Goal: Task Accomplishment & Management: Manage account settings

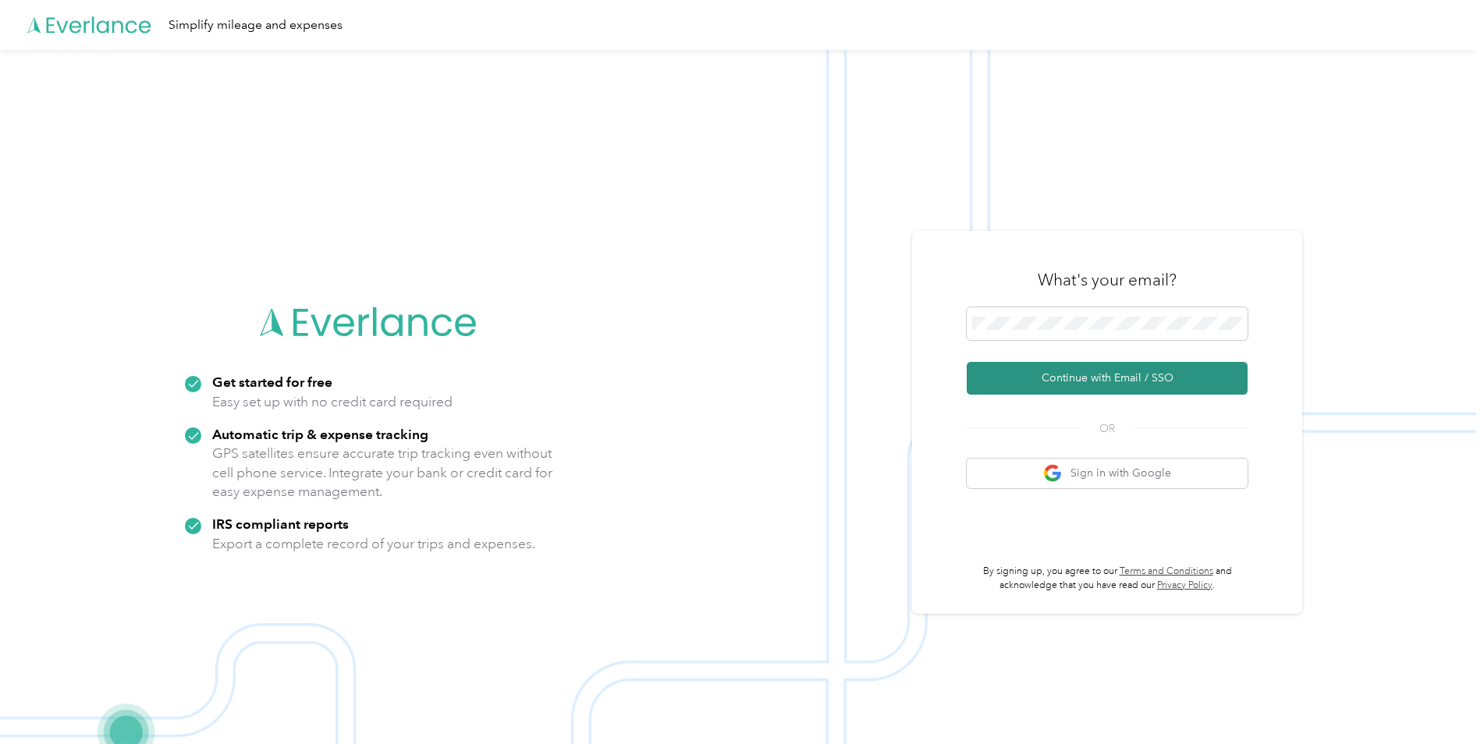
click at [1105, 378] on button "Continue with Email / SSO" at bounding box center [1106, 378] width 281 height 33
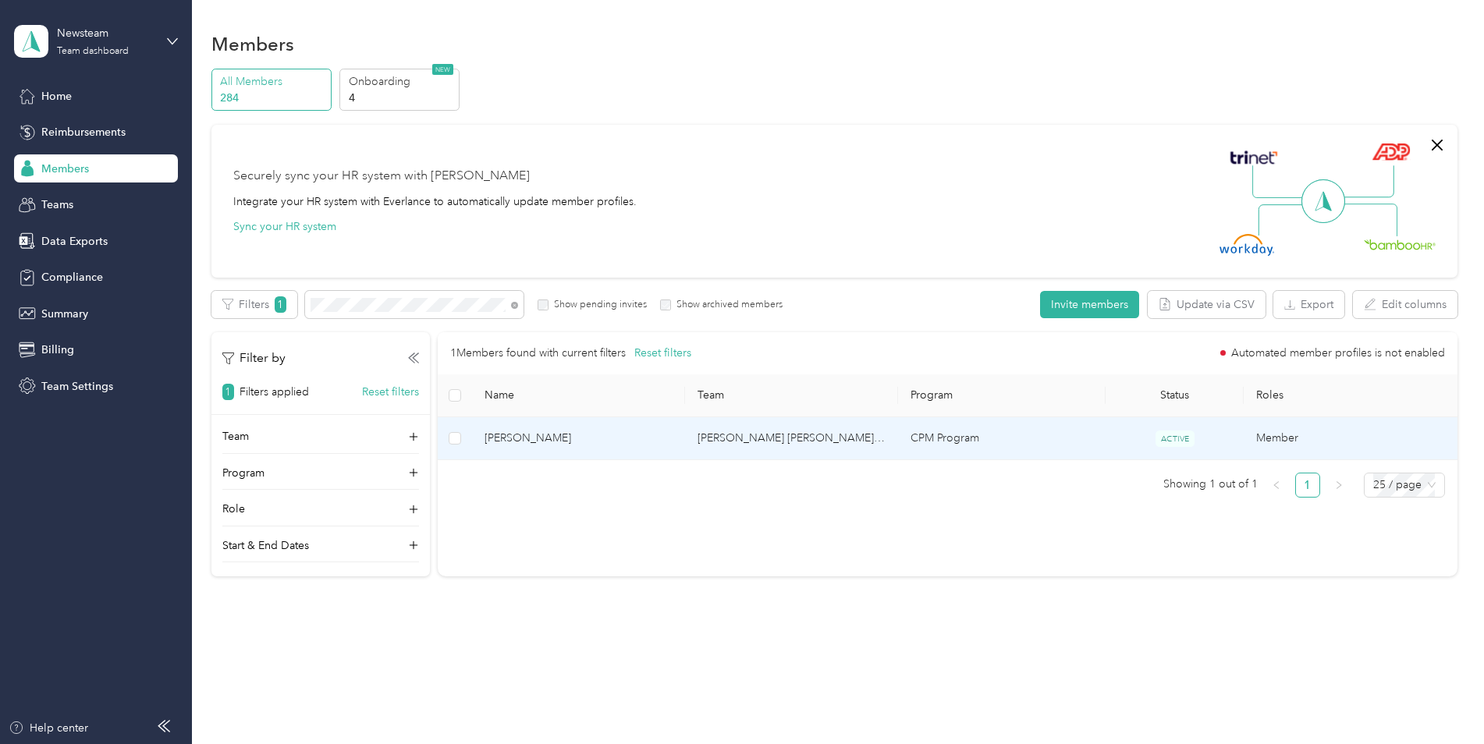
click at [512, 434] on span "[PERSON_NAME]" at bounding box center [578, 438] width 188 height 17
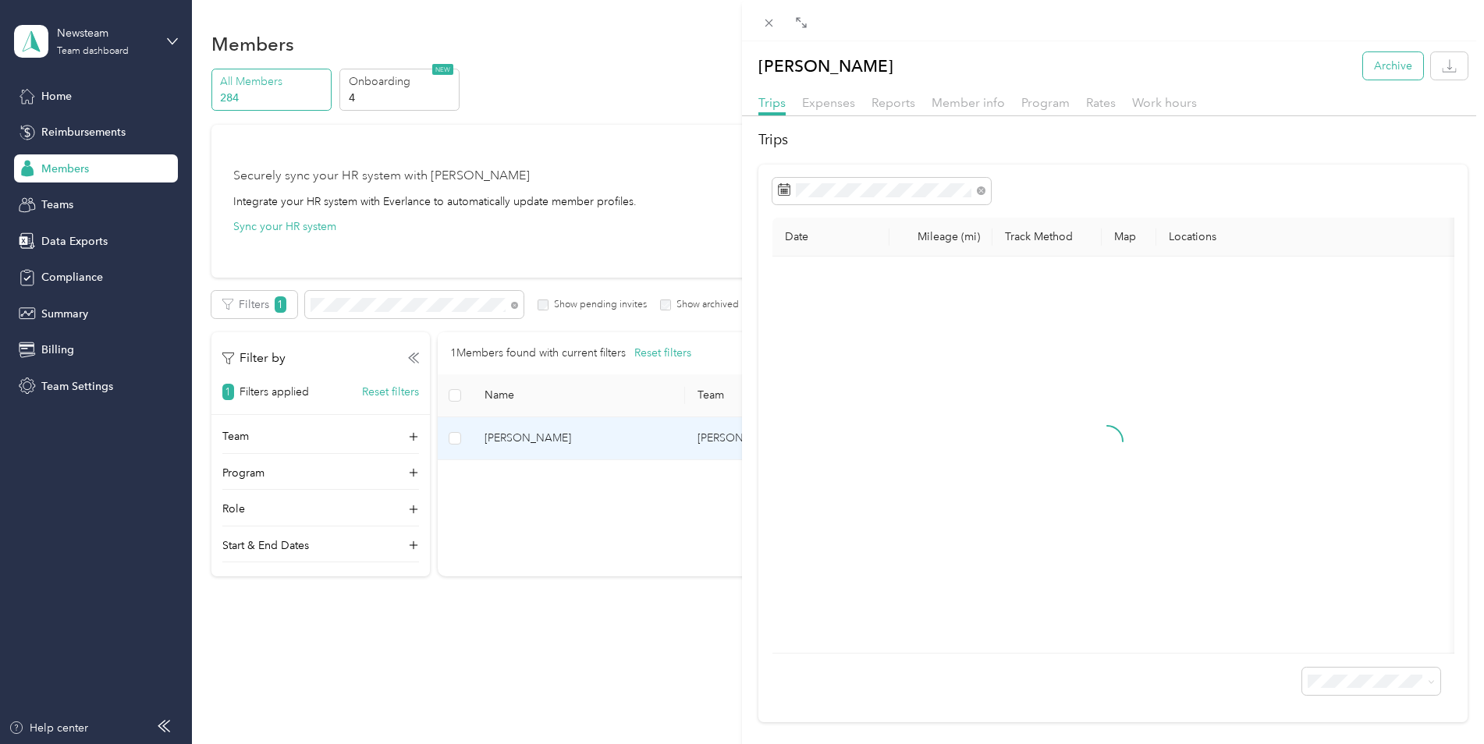
click at [1371, 69] on button "Archive" at bounding box center [1393, 65] width 60 height 27
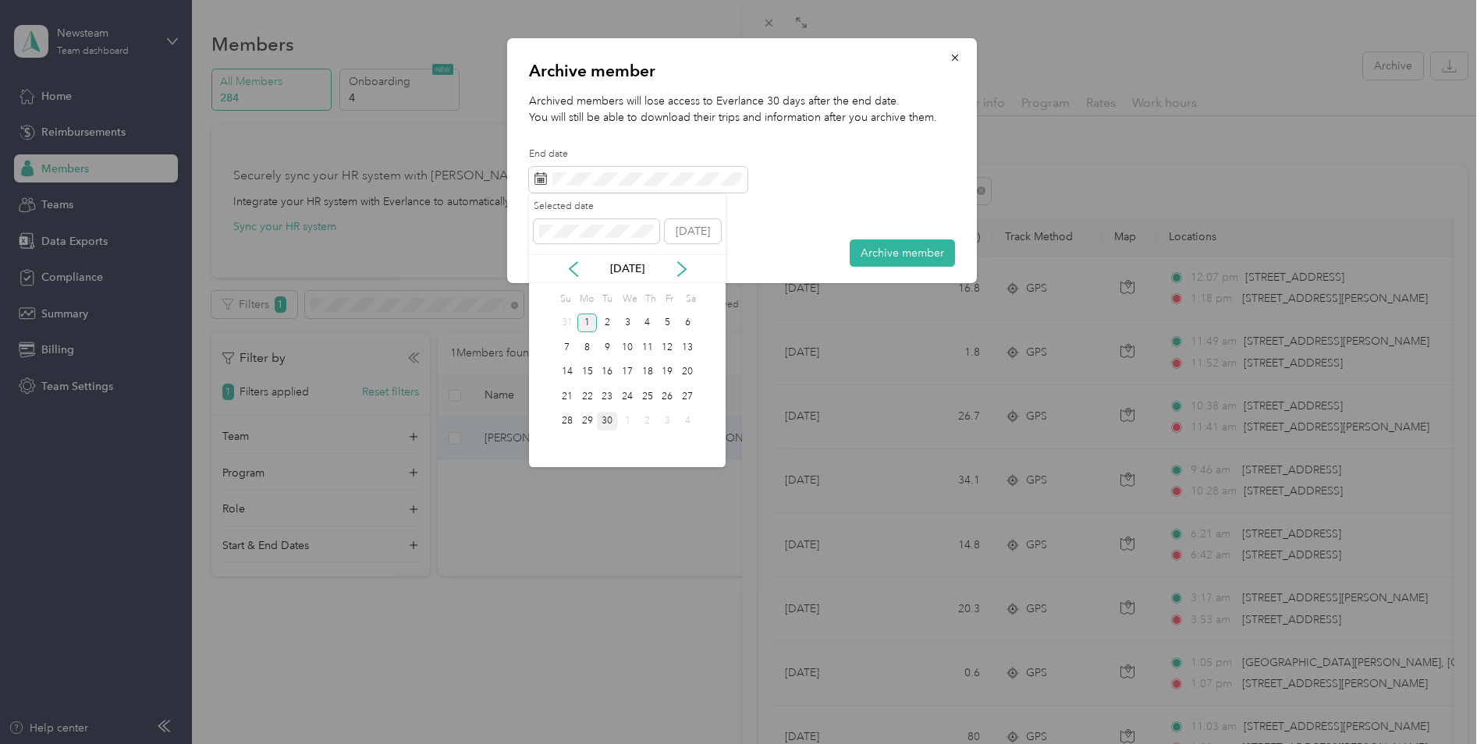
click at [611, 424] on div "30" at bounding box center [607, 422] width 20 height 20
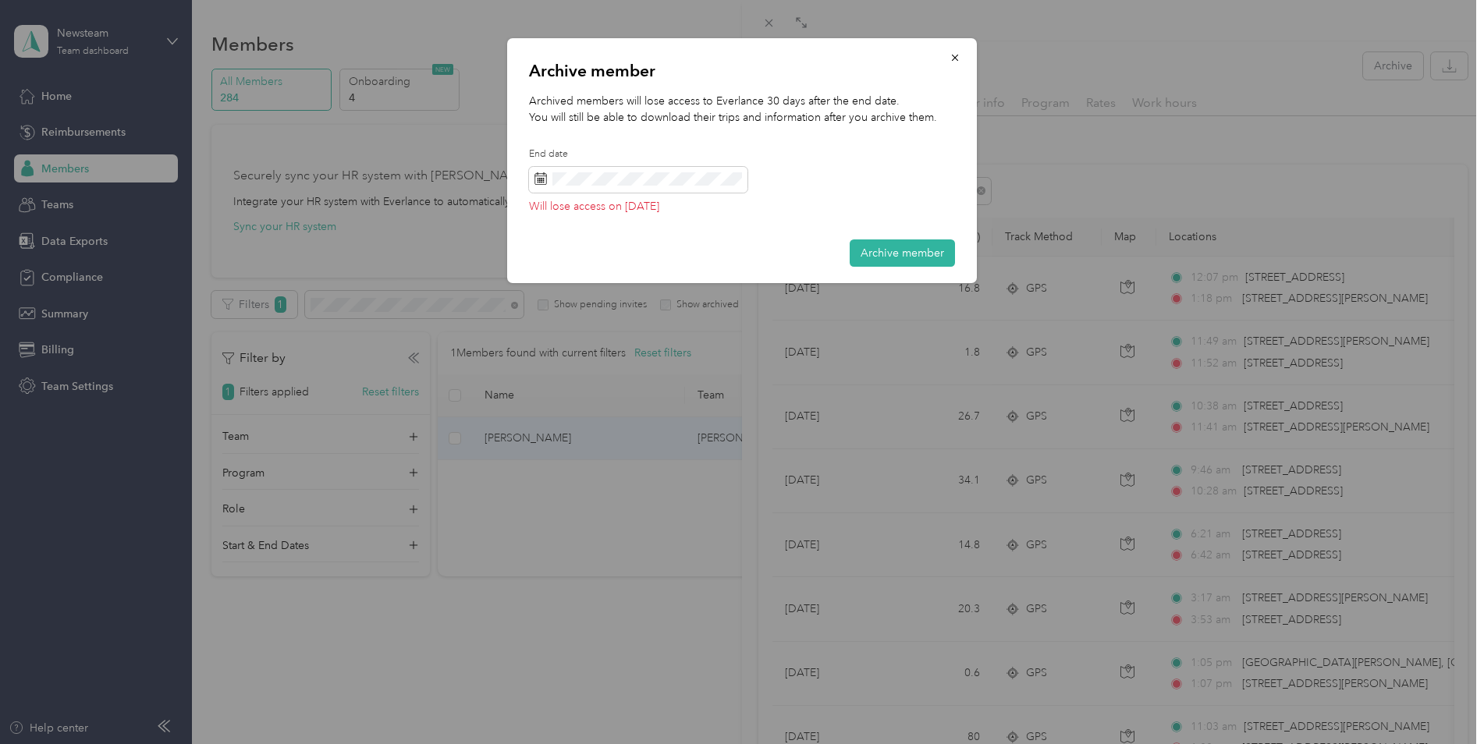
click at [880, 250] on button "Archive member" at bounding box center [901, 252] width 105 height 27
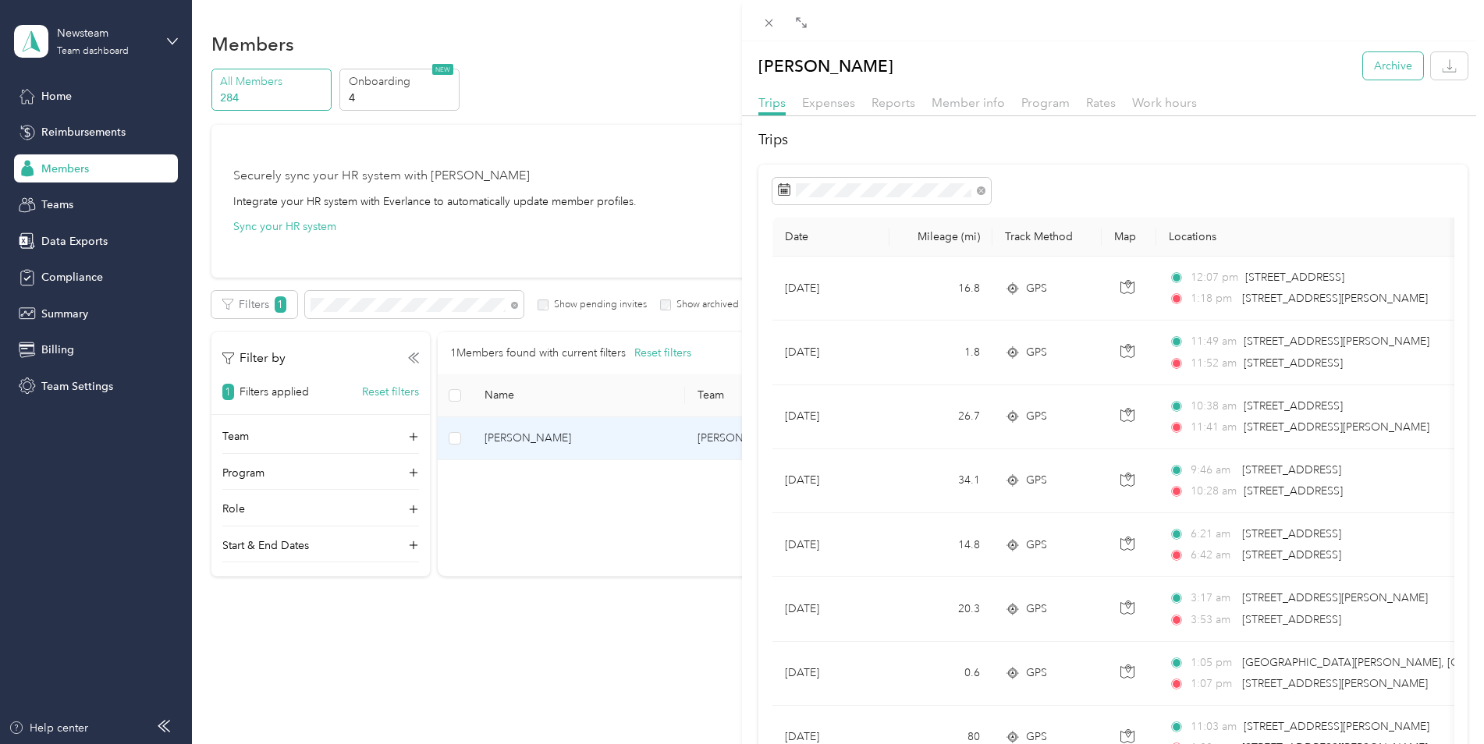
click at [1378, 62] on button "Archive" at bounding box center [1393, 65] width 60 height 27
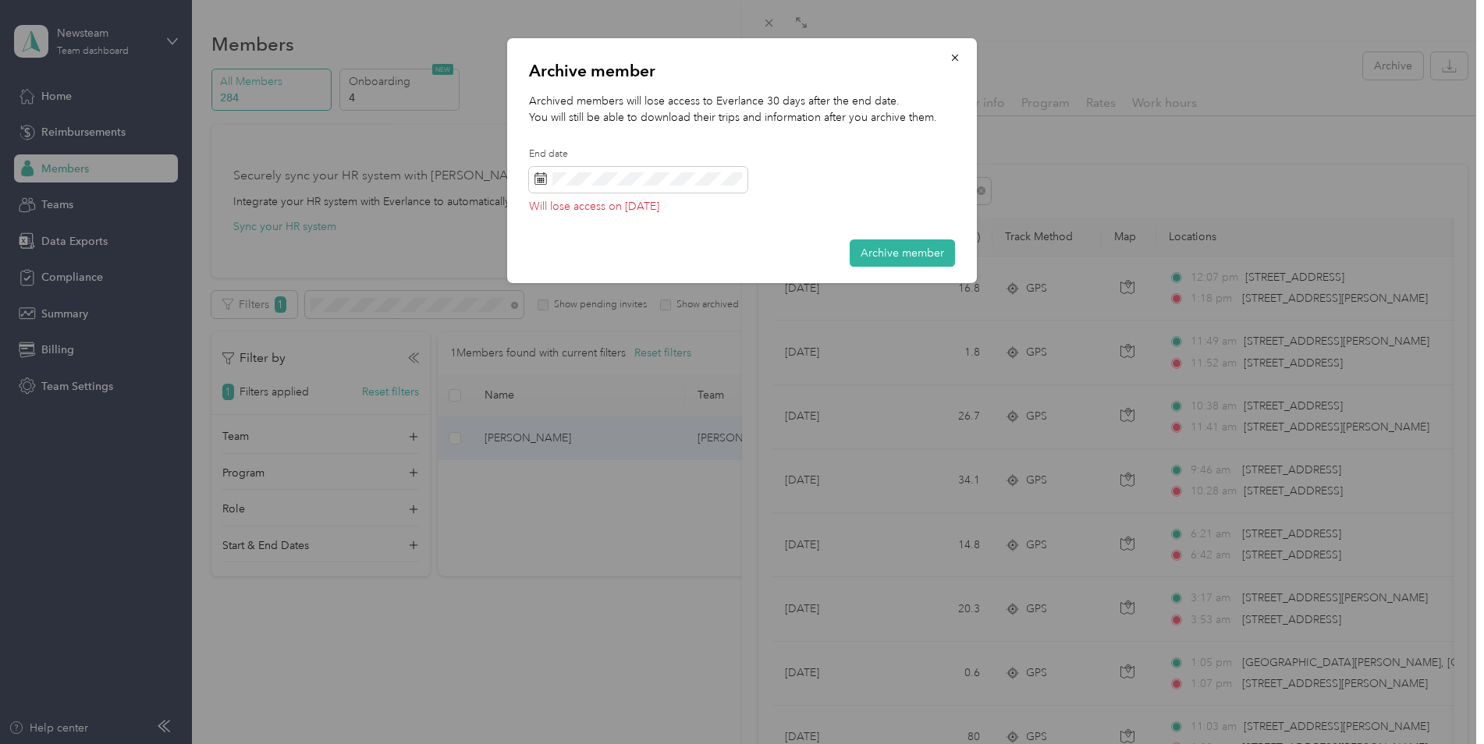
click at [1177, 161] on div "Archive member Archived members will lose access to Everlance 30 days after the…" at bounding box center [977, 163] width 470 height 250
click at [956, 53] on icon "button" at bounding box center [954, 57] width 11 height 11
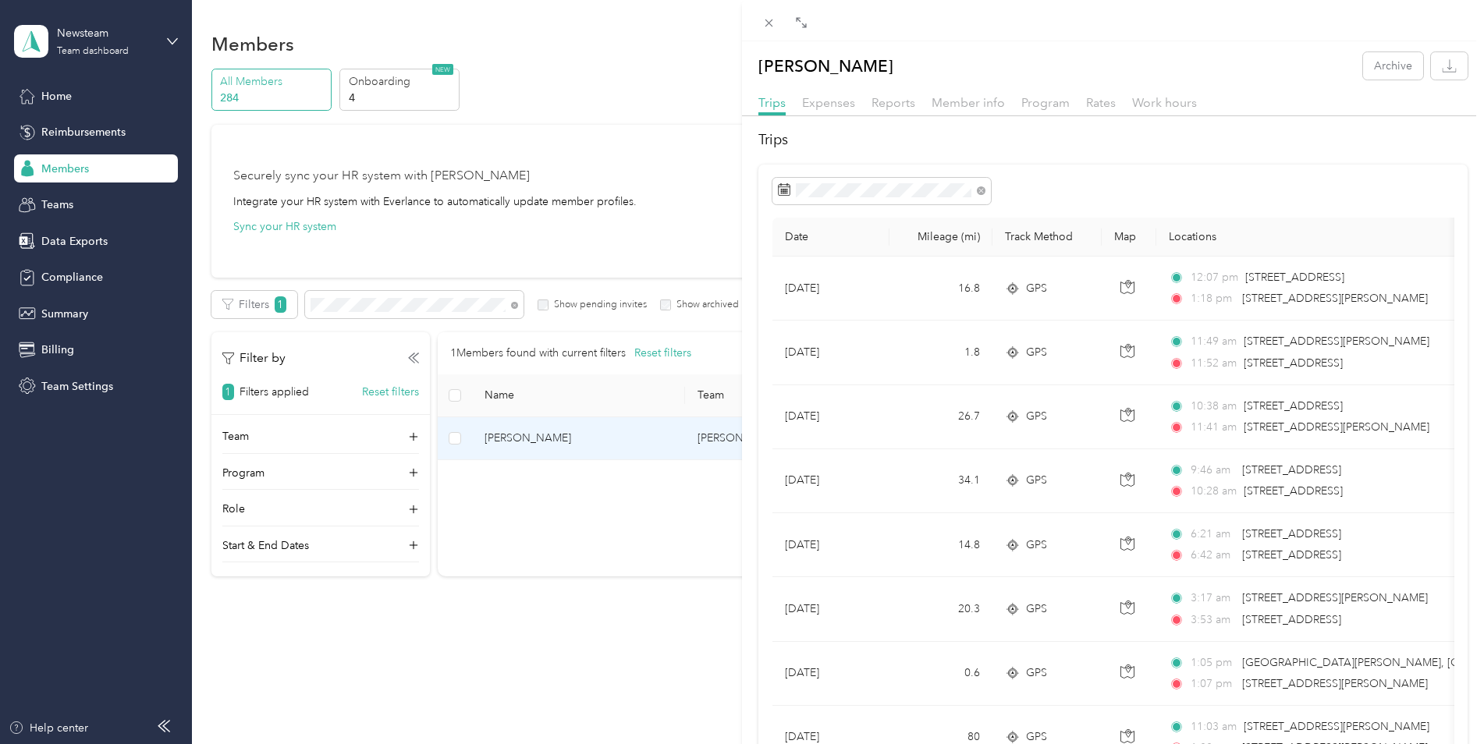
click at [498, 304] on div "[PERSON_NAME] Archive Trips Expenses Reports Member info Program Rates Work hou…" at bounding box center [742, 372] width 1484 height 744
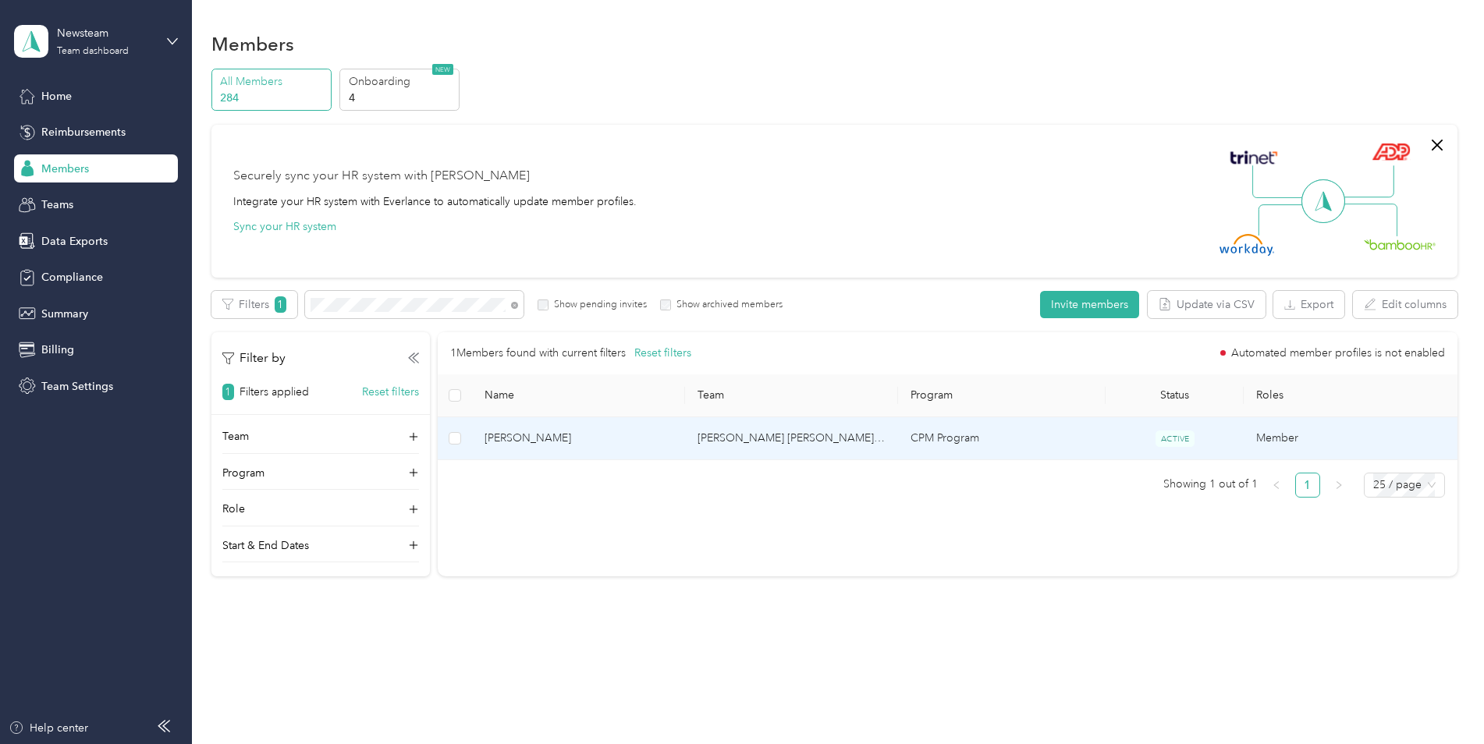
click at [523, 436] on span "[PERSON_NAME]" at bounding box center [578, 438] width 188 height 17
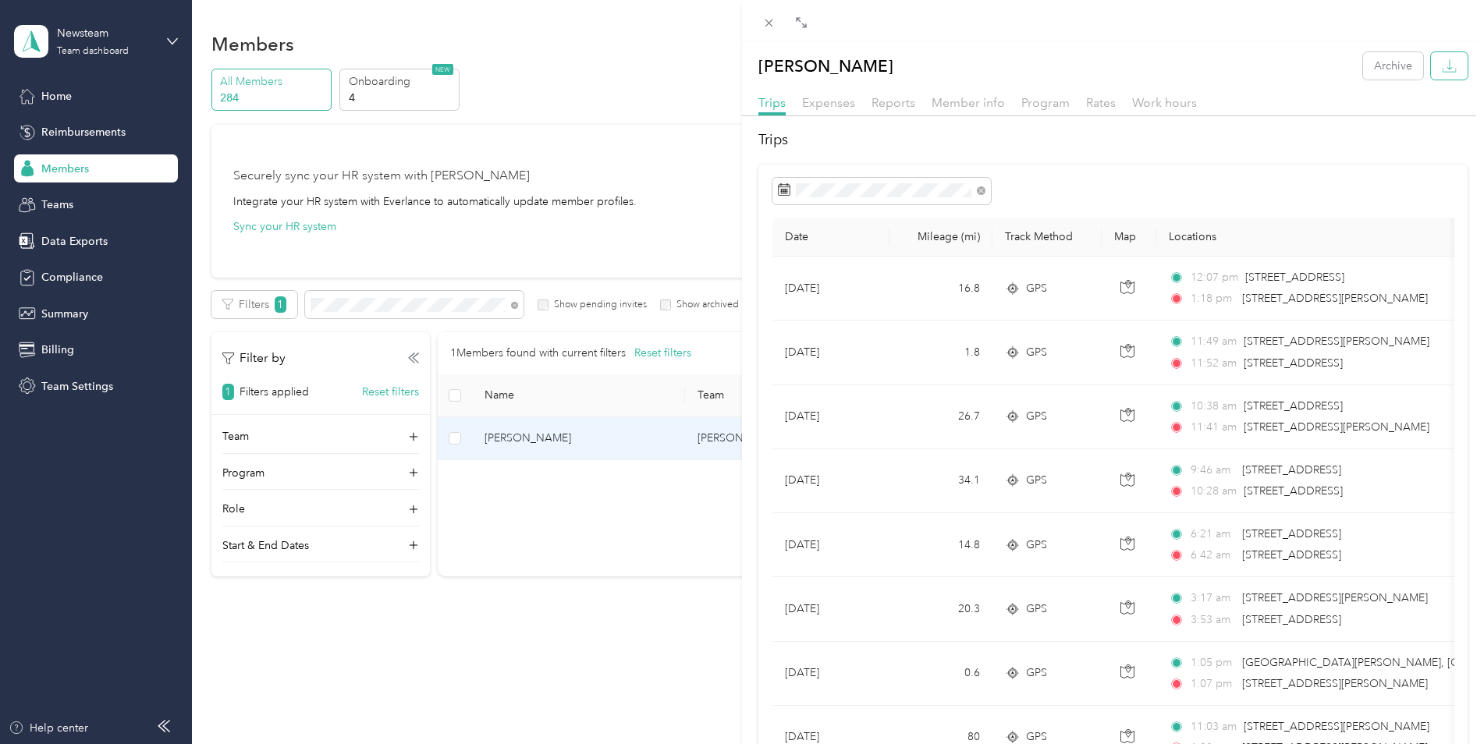
click at [1442, 62] on icon "button" at bounding box center [1449, 66] width 15 height 15
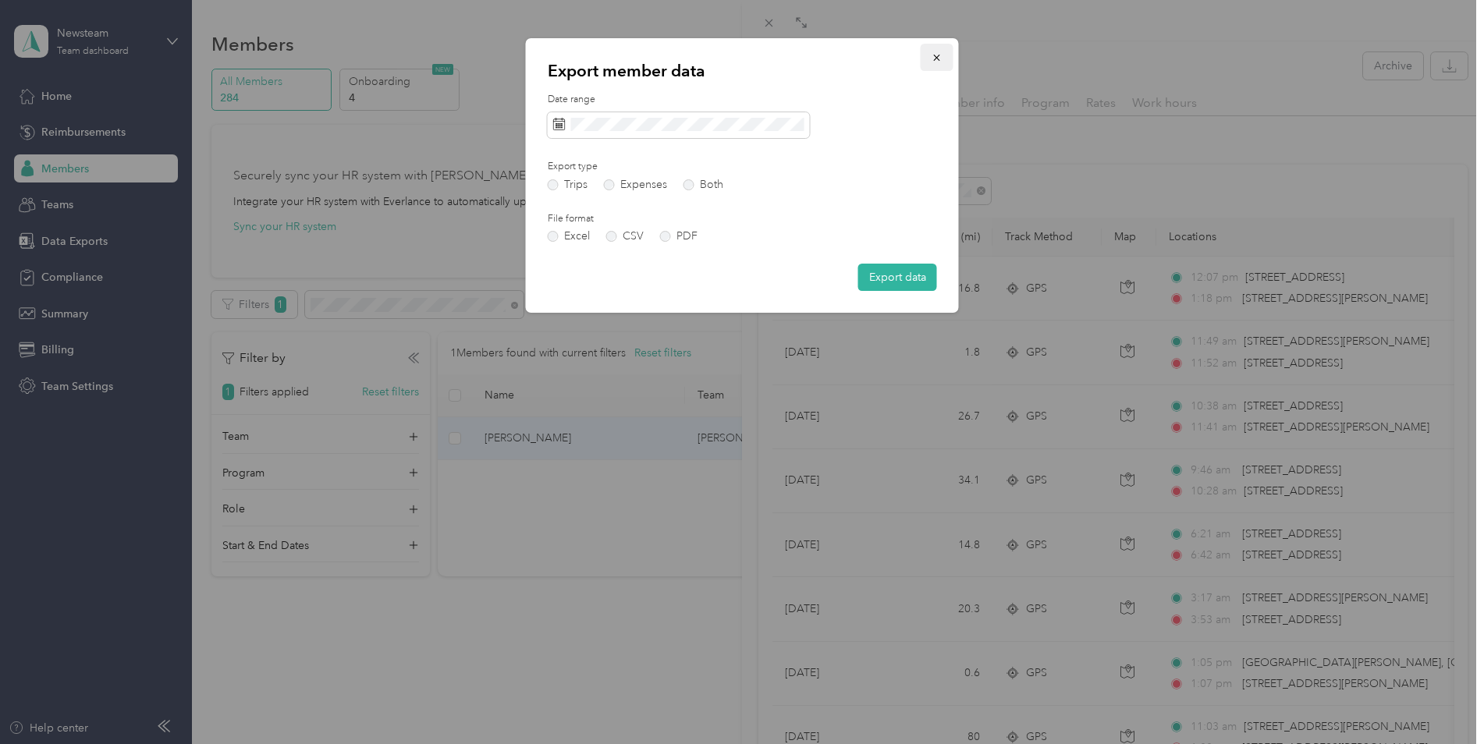
click at [937, 57] on g "button" at bounding box center [936, 58] width 6 height 6
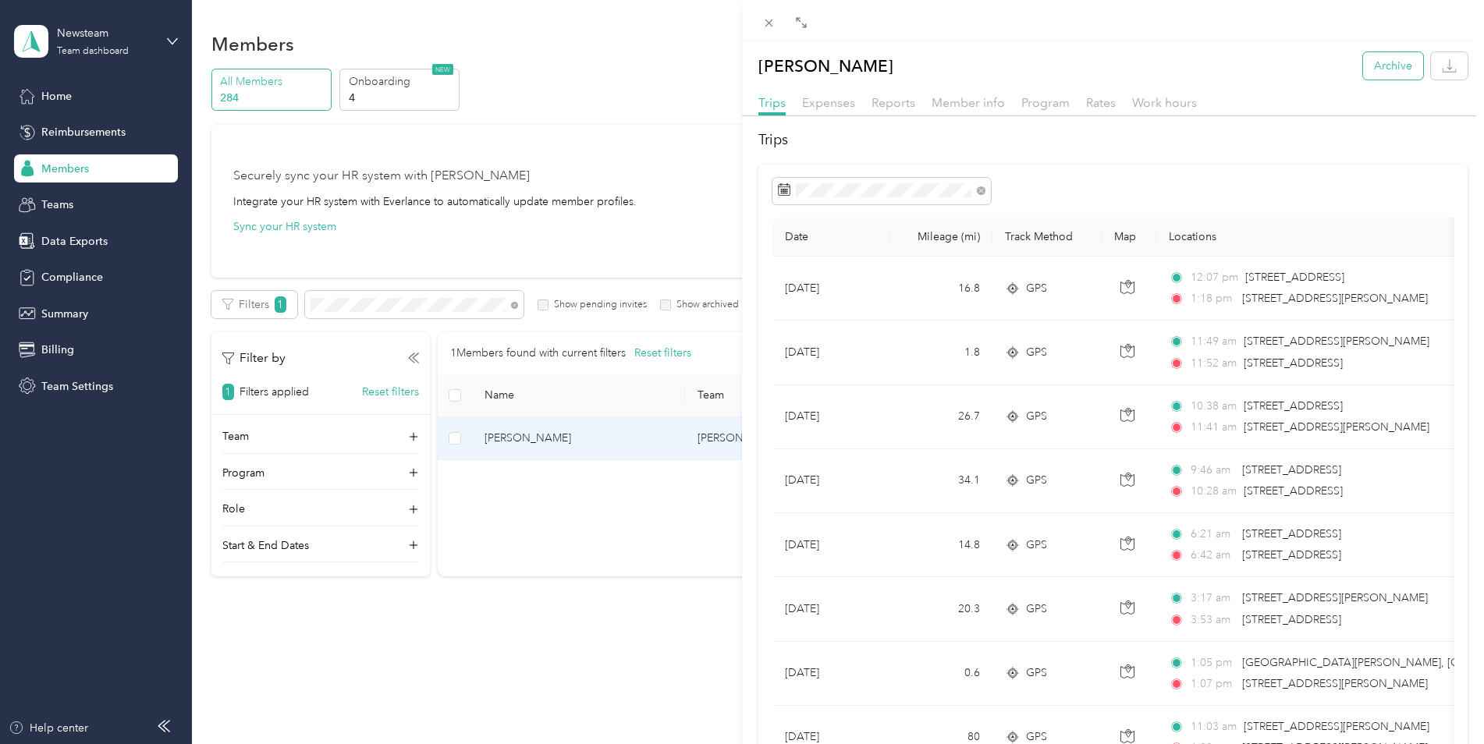
click at [1374, 63] on button "Archive" at bounding box center [1393, 65] width 60 height 27
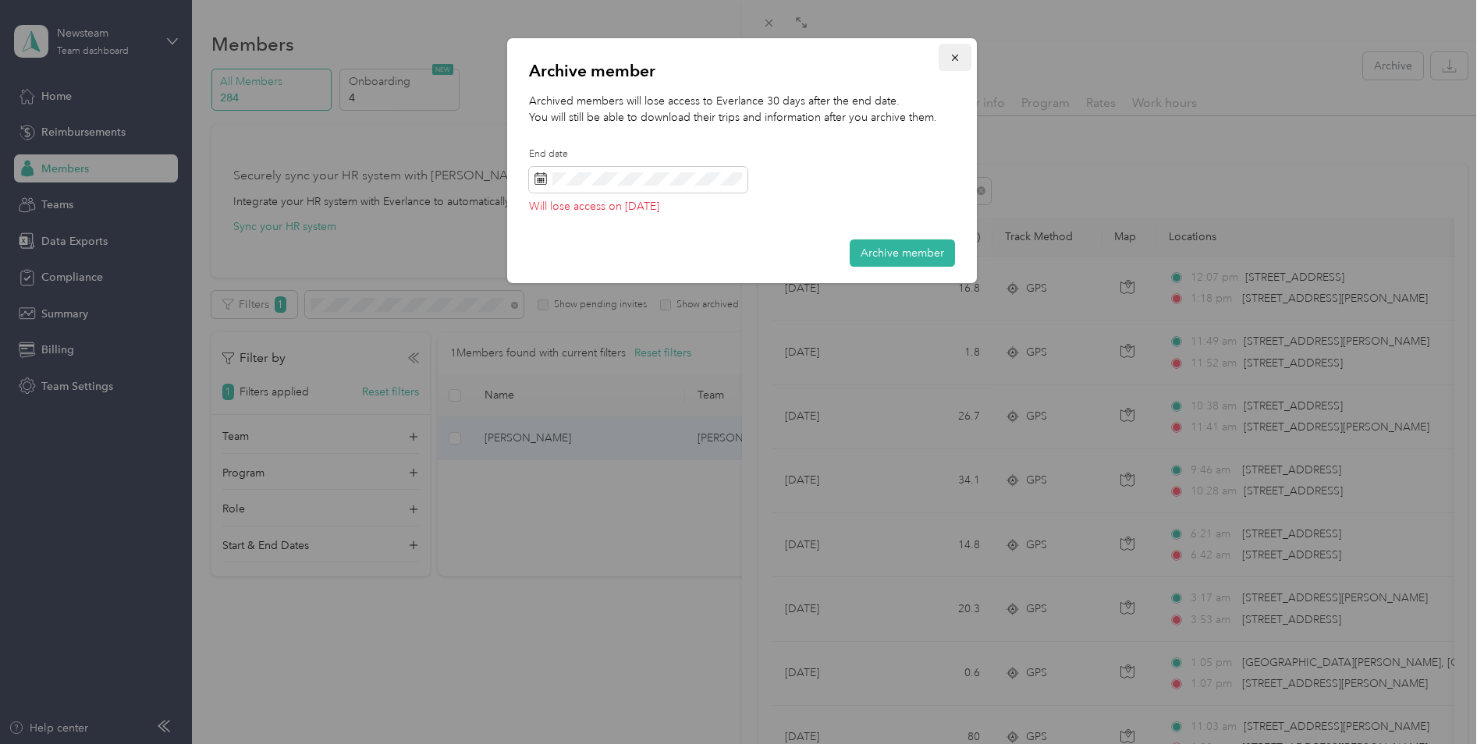
click at [959, 55] on icon "button" at bounding box center [954, 57] width 11 height 11
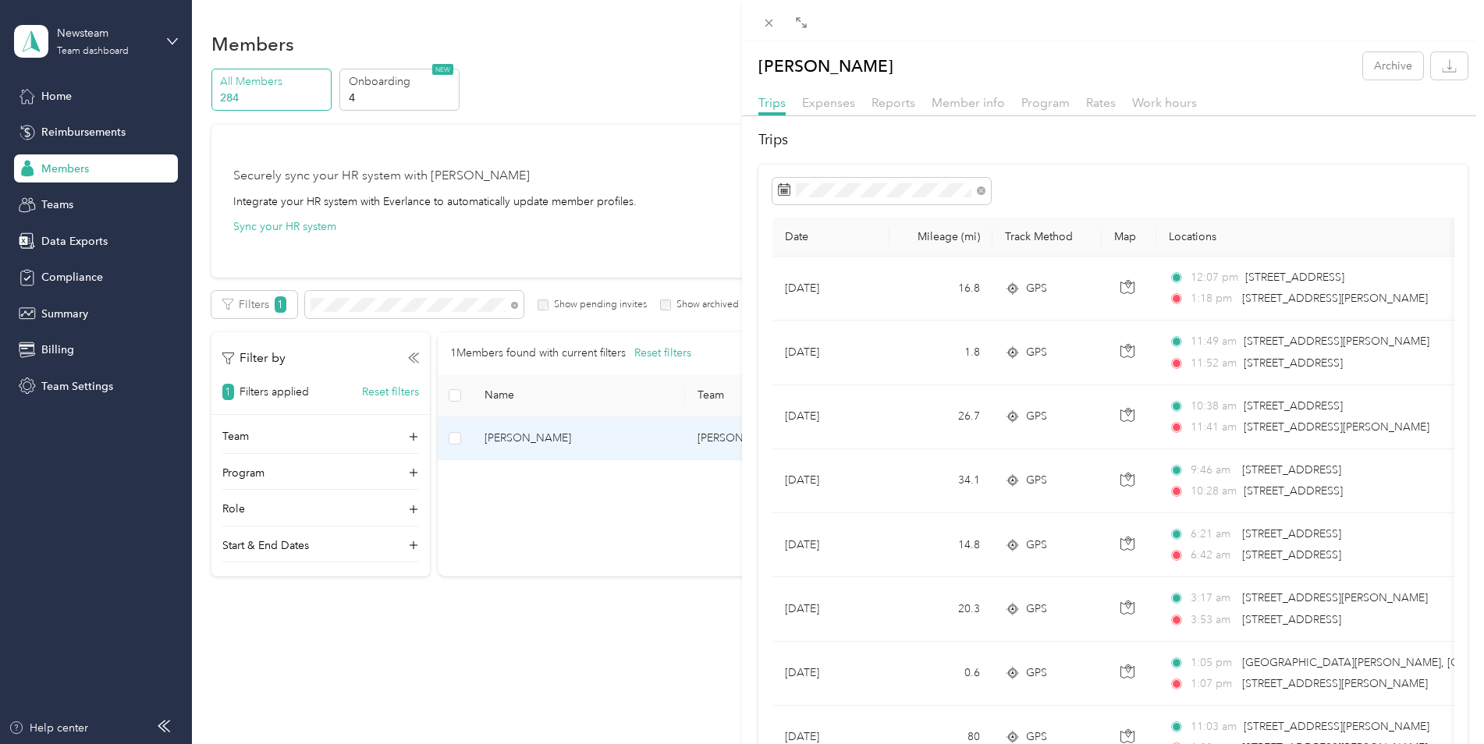
click at [633, 186] on div "[PERSON_NAME] Archive Trips Expenses Reports Member info Program Rates Work hou…" at bounding box center [742, 372] width 1484 height 744
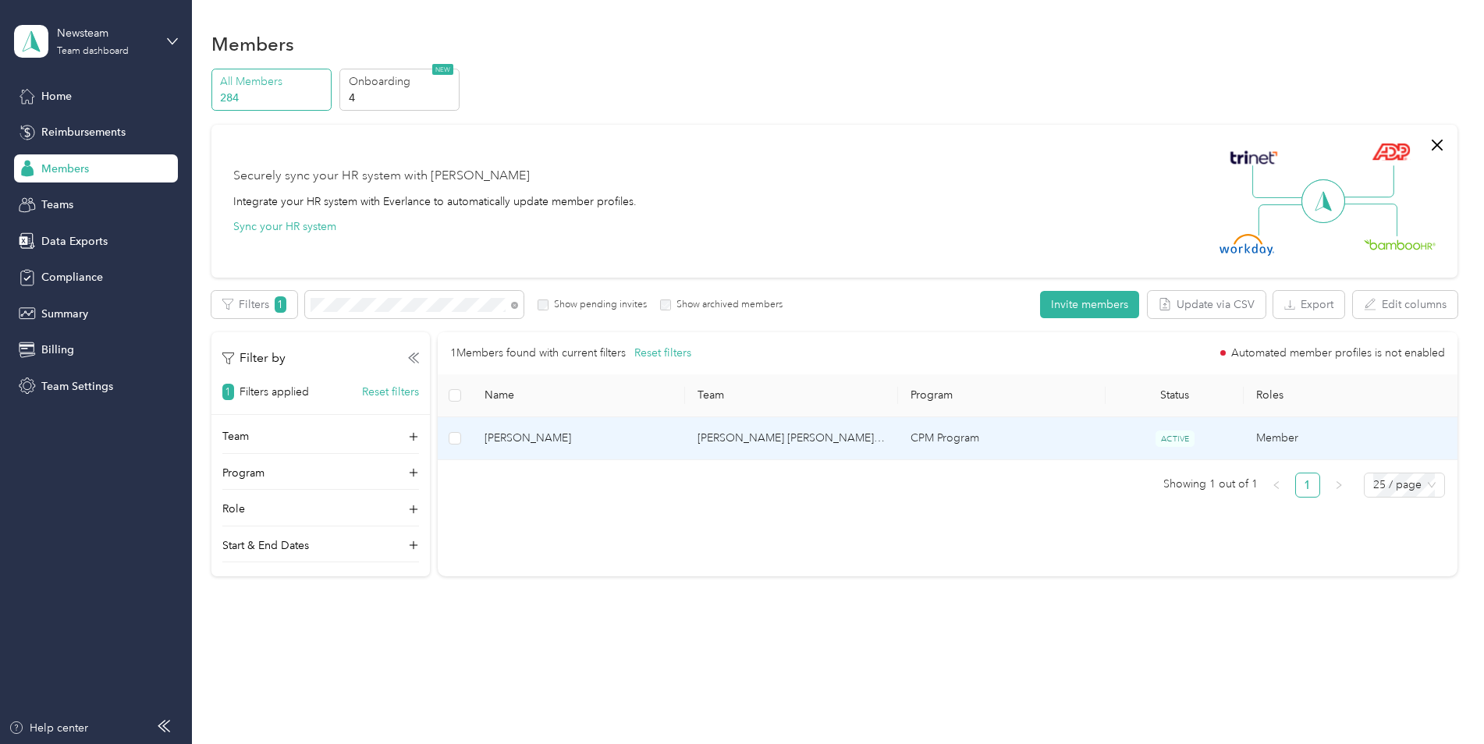
click at [510, 445] on span "[PERSON_NAME]" at bounding box center [578, 438] width 188 height 17
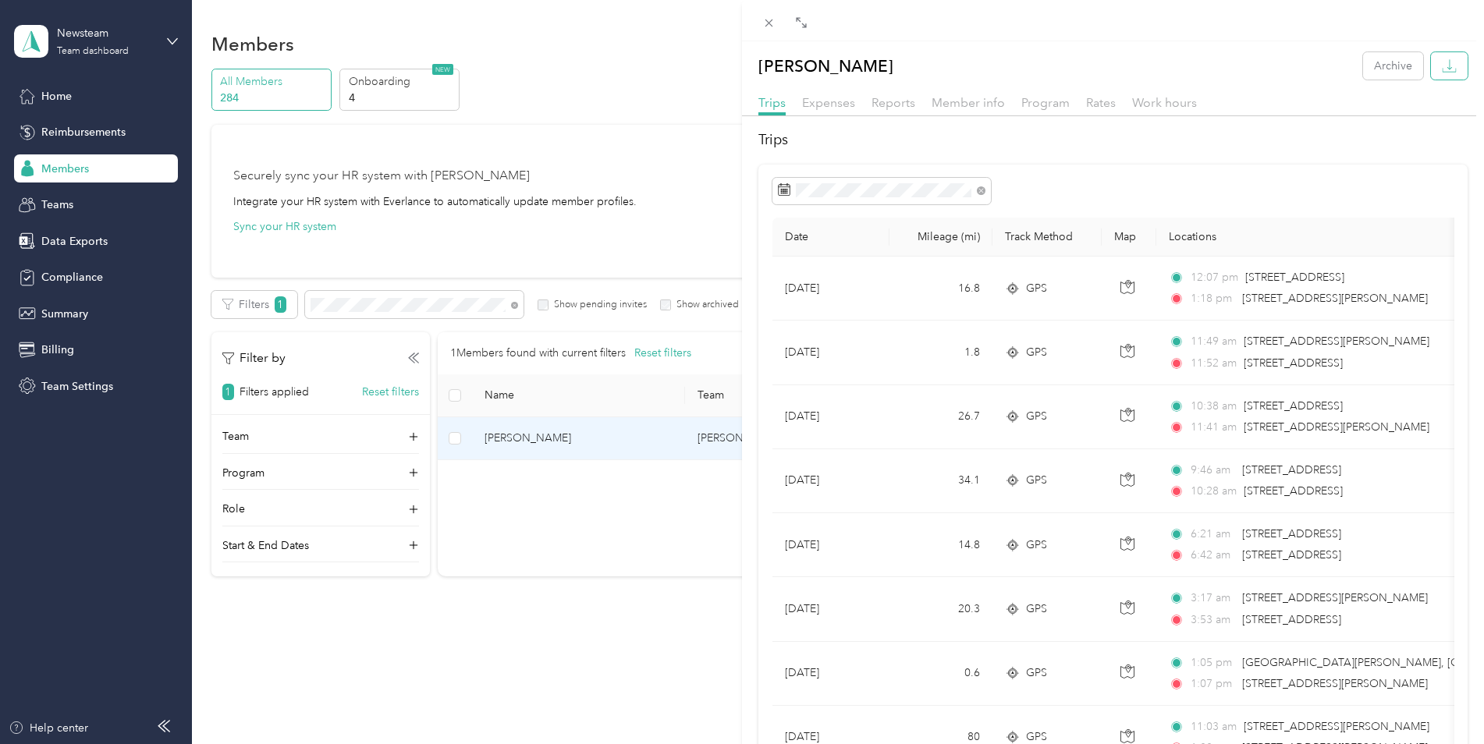
click at [1447, 69] on icon "button" at bounding box center [1449, 64] width 5 height 10
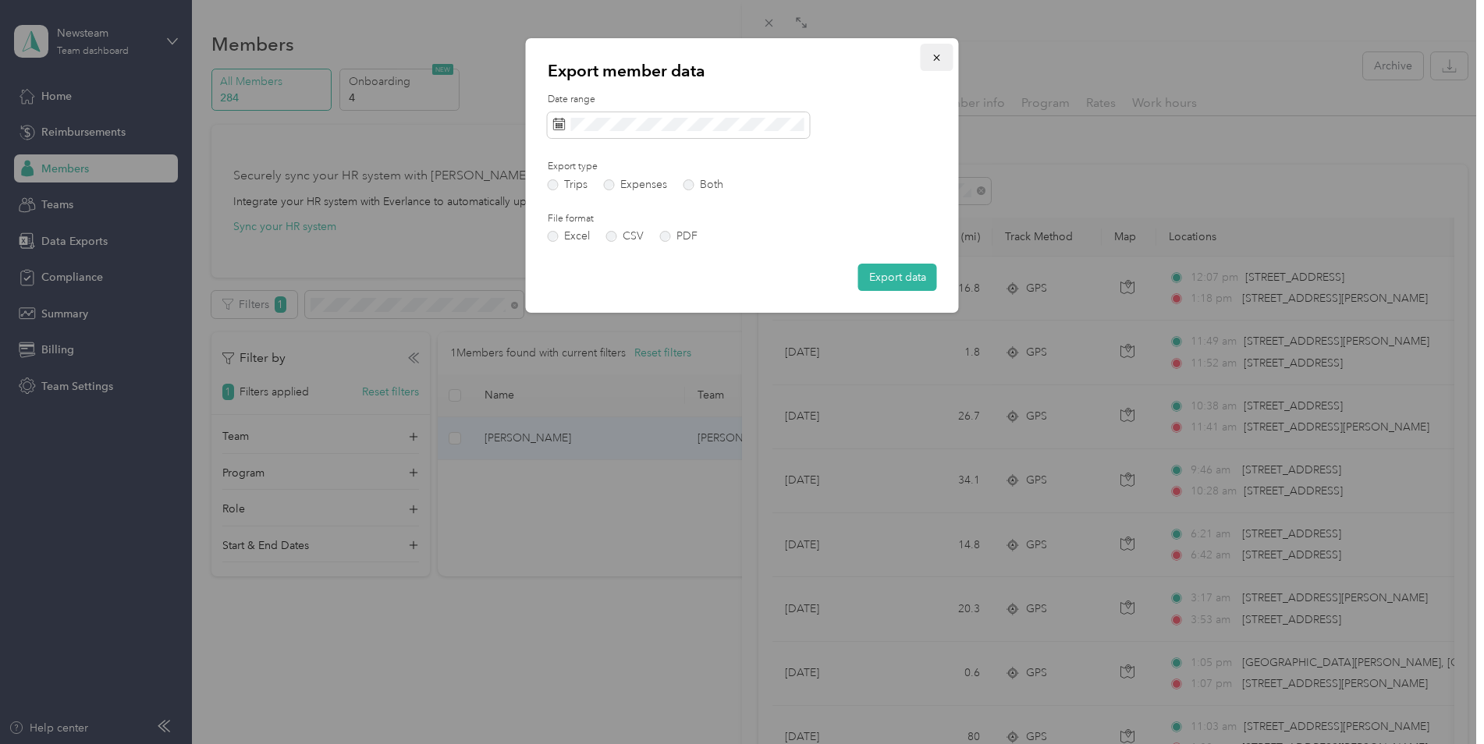
drag, startPoint x: 934, startPoint y: 59, endPoint x: 1013, endPoint y: 73, distance: 80.2
click at [940, 60] on icon "button" at bounding box center [936, 57] width 11 height 11
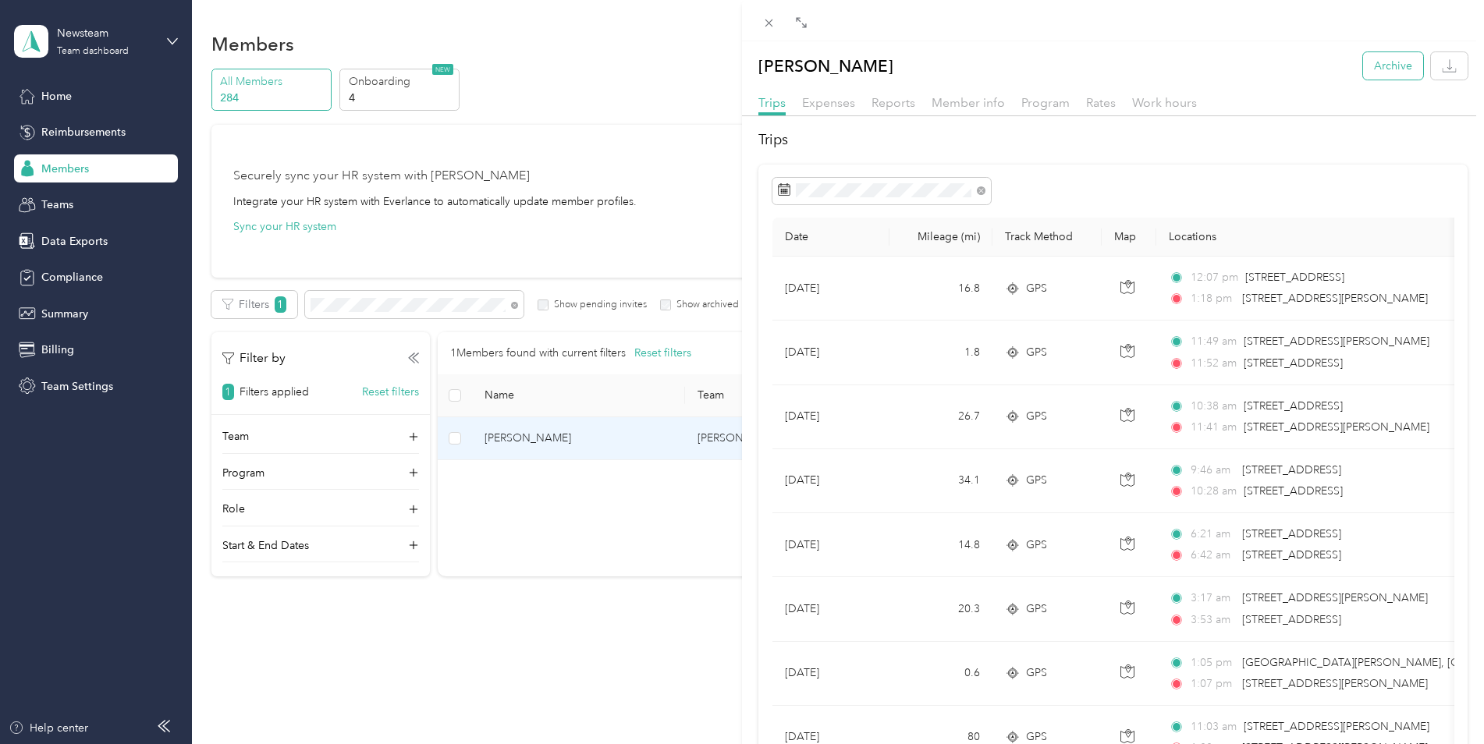
click at [1388, 66] on button "Archive" at bounding box center [1393, 65] width 60 height 27
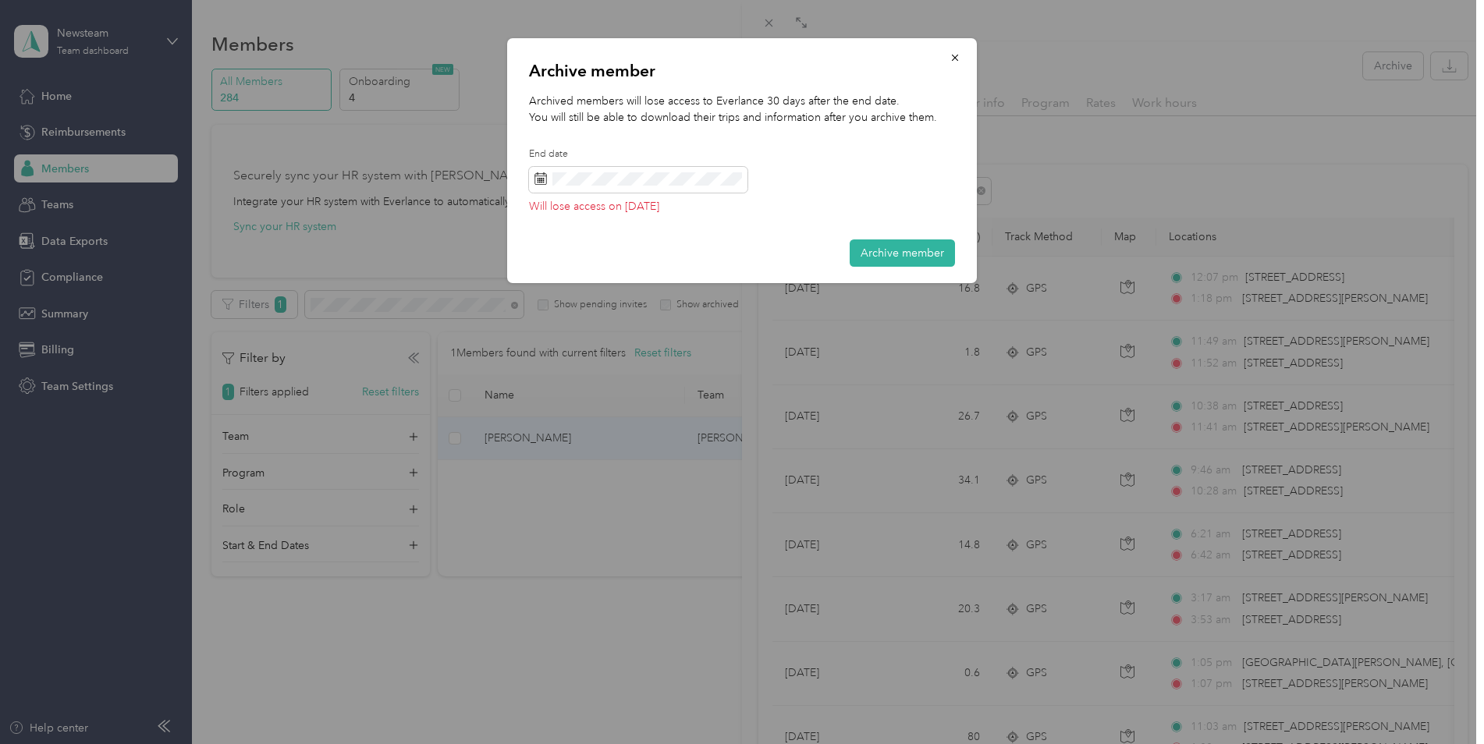
click at [869, 171] on div "Archived members will lose access to Everlance 30 days after the end date. You …" at bounding box center [742, 158] width 426 height 130
click at [951, 58] on icon "button" at bounding box center [954, 57] width 11 height 11
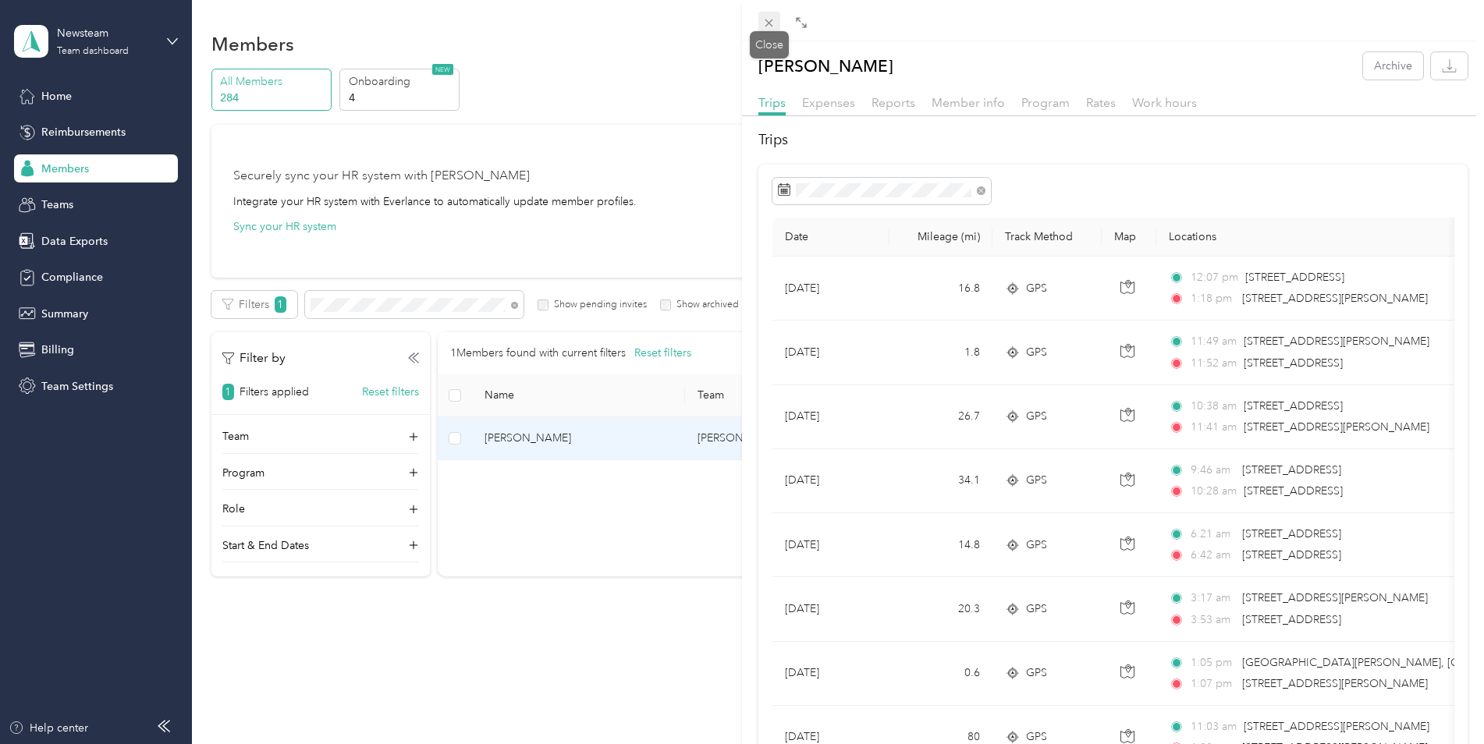
click at [766, 26] on icon at bounding box center [769, 24] width 8 height 8
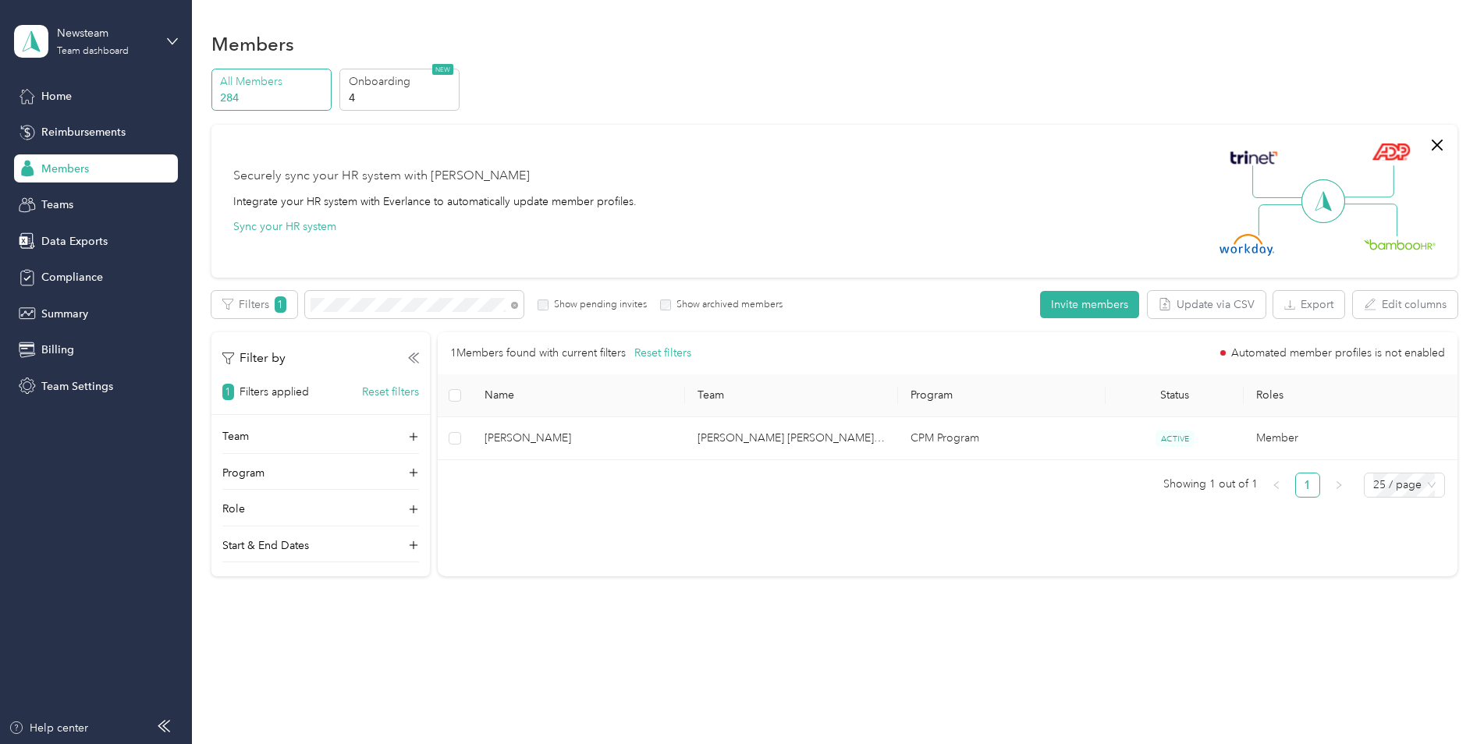
click at [633, 140] on div "Securely sync your HR system with Everlance Integrate your HR system with Everl…" at bounding box center [834, 201] width 1246 height 153
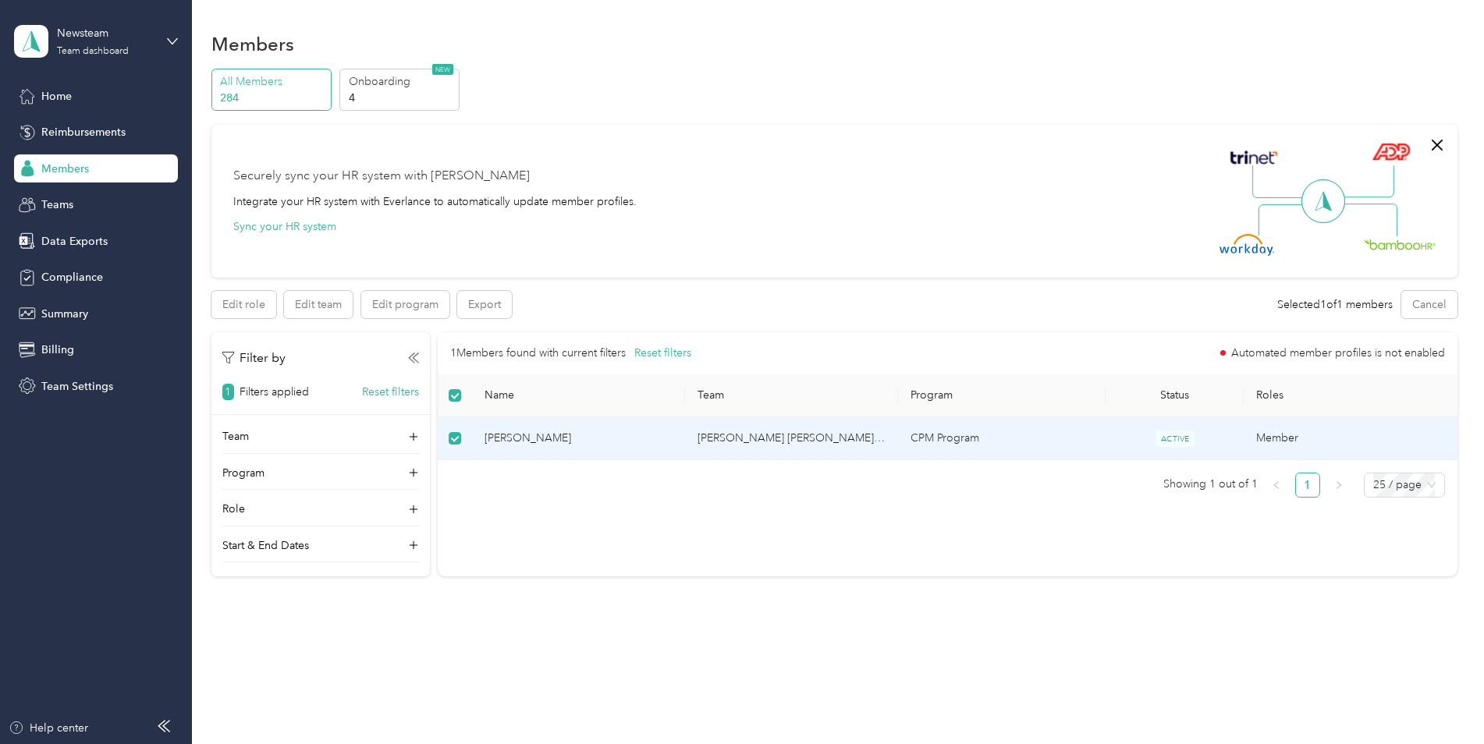
drag, startPoint x: 523, startPoint y: 443, endPoint x: 529, endPoint y: 449, distance: 8.8
click at [523, 444] on span "[PERSON_NAME]" at bounding box center [578, 438] width 188 height 17
click at [525, 442] on span "[PERSON_NAME]" at bounding box center [578, 438] width 188 height 17
drag, startPoint x: 525, startPoint y: 442, endPoint x: 490, endPoint y: 484, distance: 54.2
click at [491, 484] on ul "Showing 1 out of 1 1 25 / page" at bounding box center [941, 485] width 1006 height 25
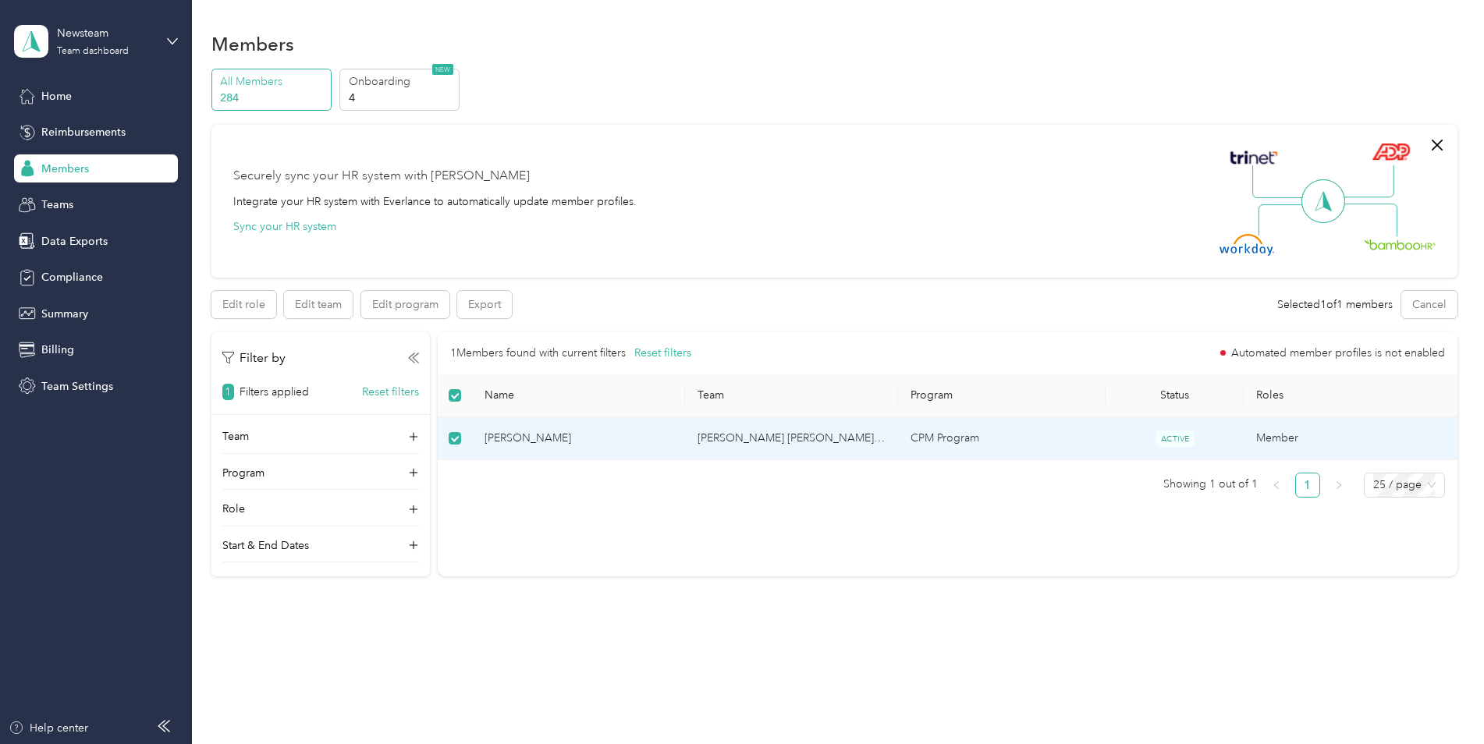
click at [461, 397] on th at bounding box center [455, 395] width 34 height 43
drag, startPoint x: 463, startPoint y: 398, endPoint x: 452, endPoint y: 404, distance: 12.6
click at [448, 399] on th at bounding box center [455, 395] width 34 height 43
click at [509, 440] on span "[PERSON_NAME]" at bounding box center [578, 438] width 188 height 17
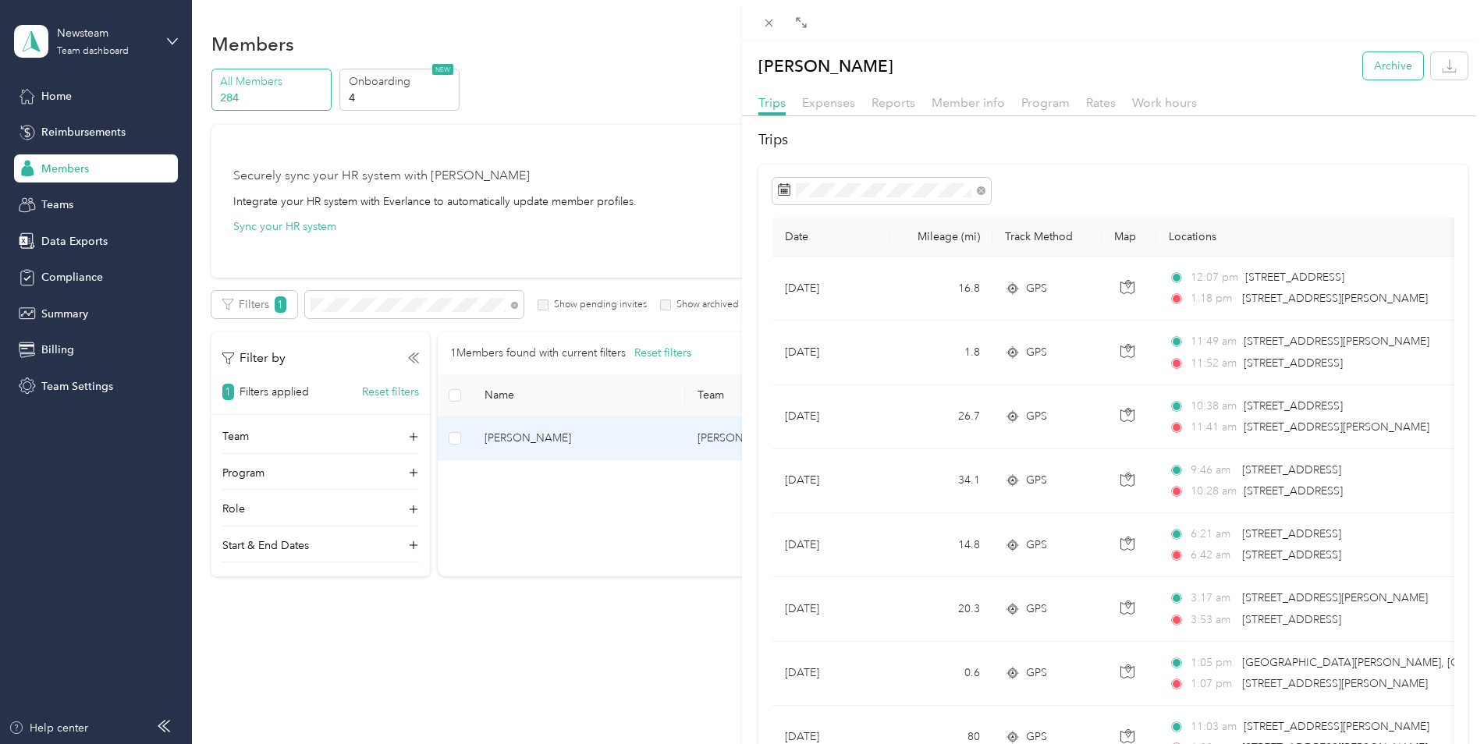
click at [1379, 65] on button "Archive" at bounding box center [1393, 65] width 60 height 27
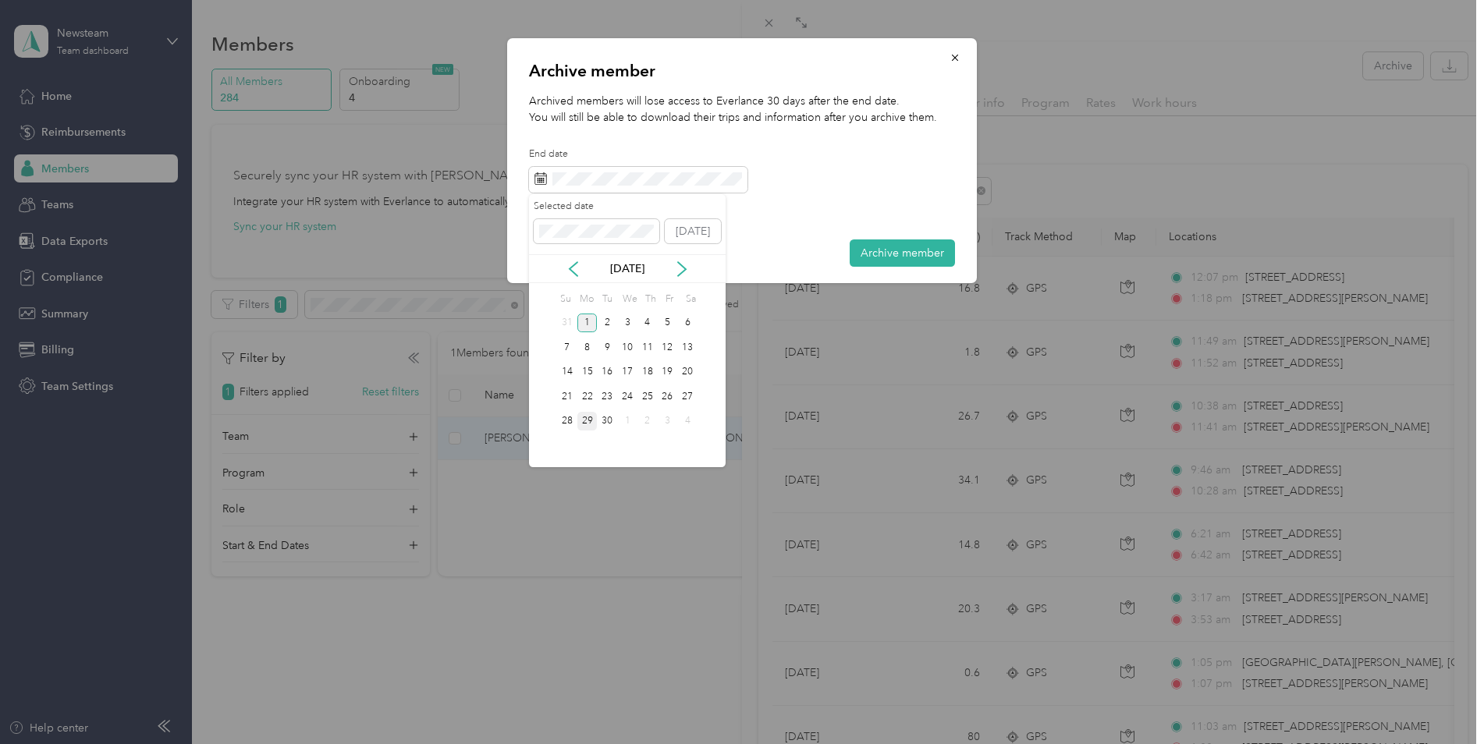
click at [593, 424] on div "29" at bounding box center [587, 422] width 20 height 20
click at [609, 423] on div "30" at bounding box center [607, 422] width 20 height 20
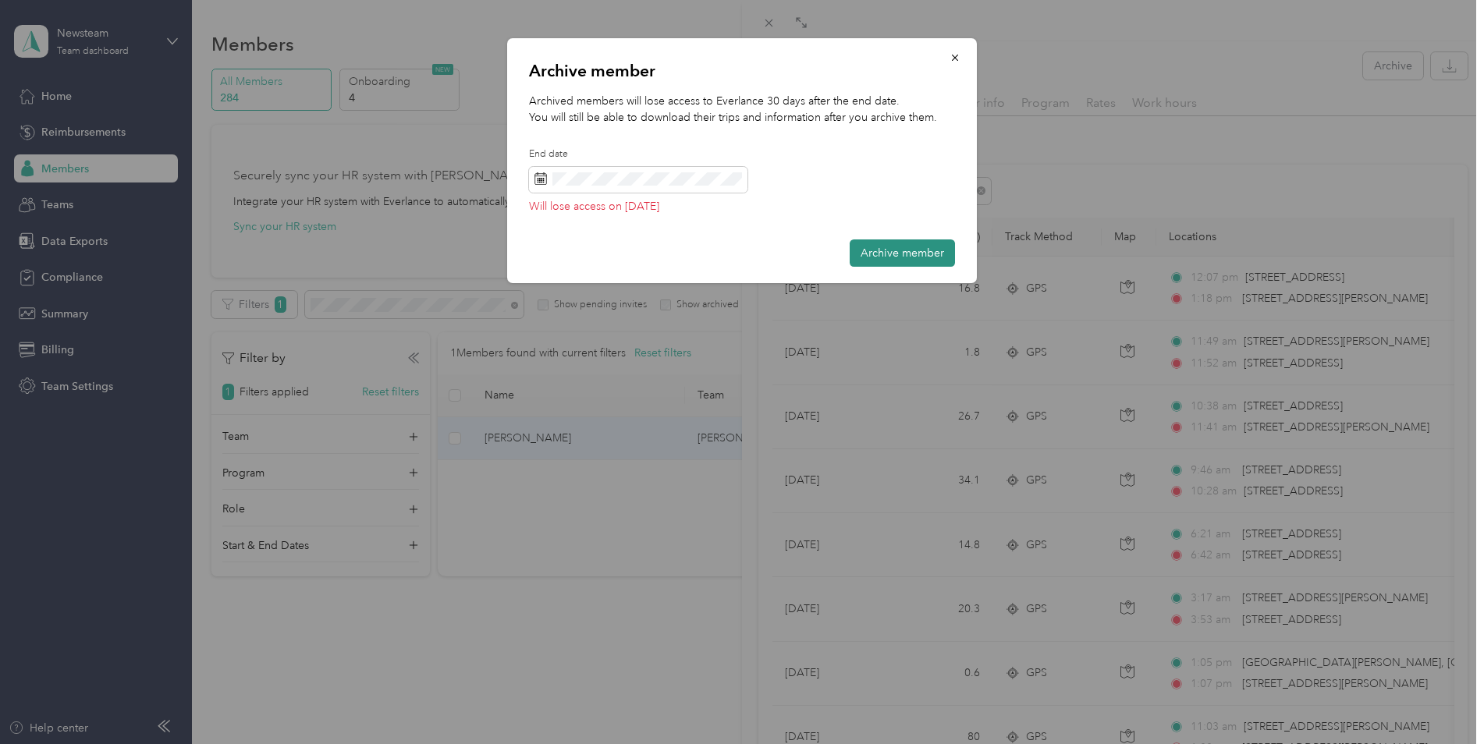
click at [885, 255] on button "Archive member" at bounding box center [901, 252] width 105 height 27
